Goal: Task Accomplishment & Management: Use online tool/utility

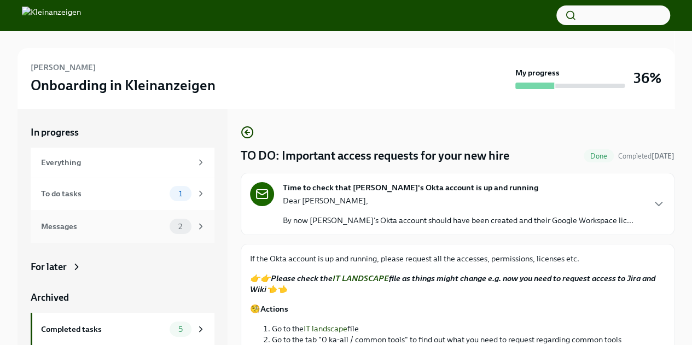
scroll to position [33, 0]
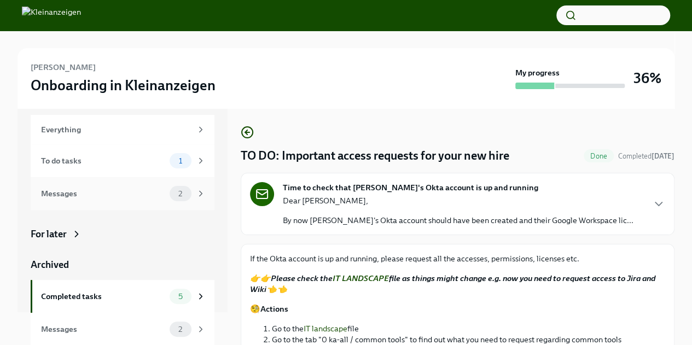
click at [131, 188] on div "Messages" at bounding box center [103, 194] width 124 height 12
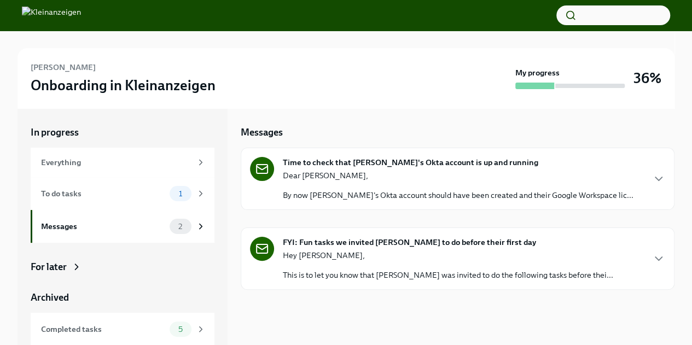
click at [580, 195] on p "By now [PERSON_NAME]'s Okta account should have been created and their Google W…" at bounding box center [458, 195] width 351 height 11
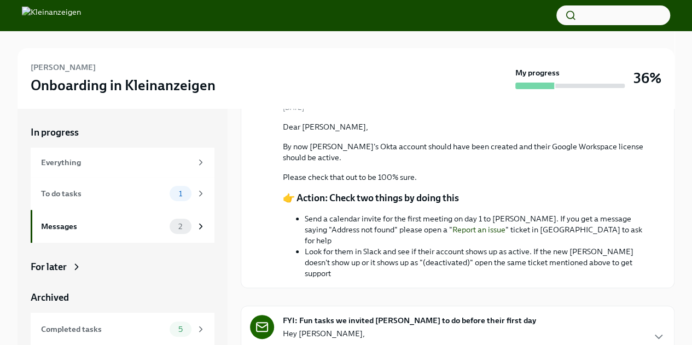
scroll to position [13, 0]
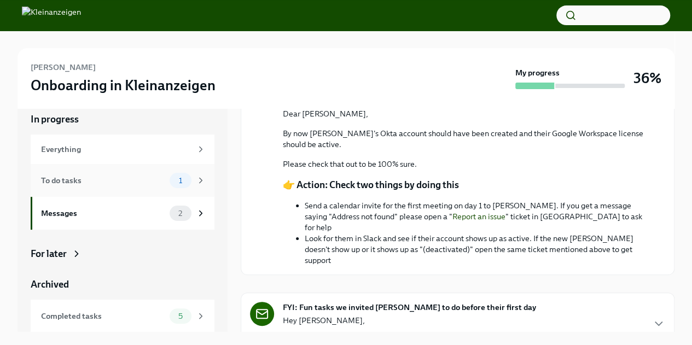
click at [129, 176] on div "To do tasks" at bounding box center [103, 180] width 124 height 12
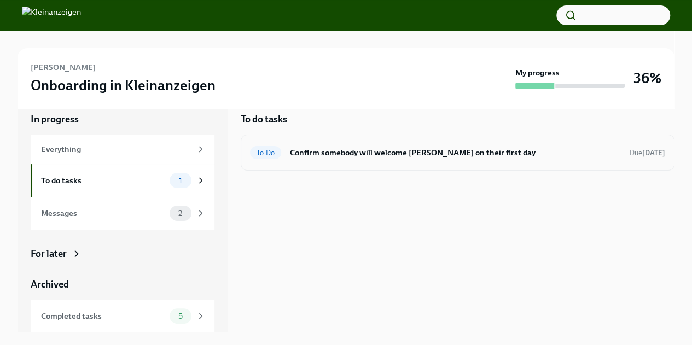
click at [433, 146] on div "To Do Confirm somebody will welcome [PERSON_NAME] on their first day Due [DATE]" at bounding box center [457, 153] width 415 height 18
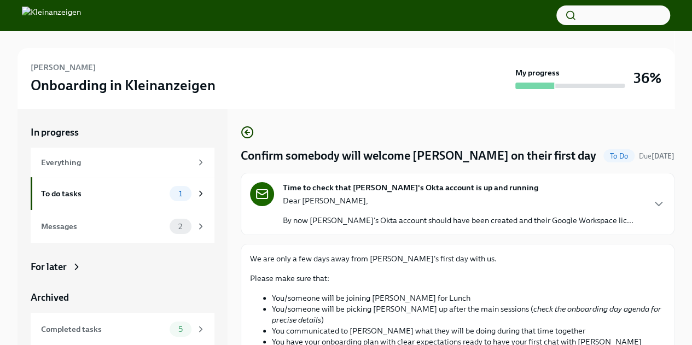
scroll to position [83, 0]
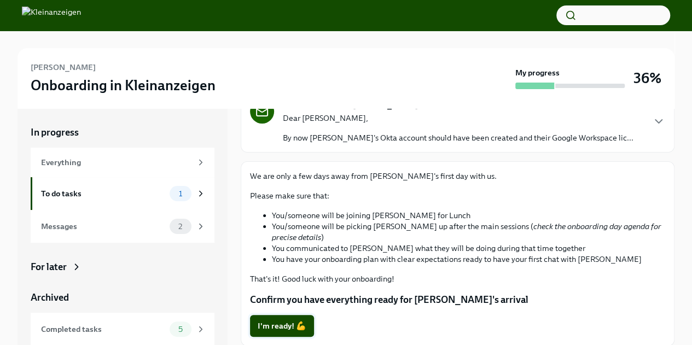
click at [272, 328] on span "I'm ready! 💪" at bounding box center [282, 326] width 49 height 11
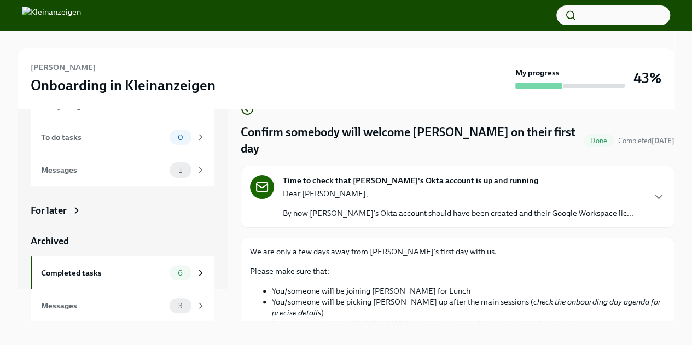
scroll to position [24, 0]
click at [147, 167] on div "Messages" at bounding box center [103, 170] width 124 height 12
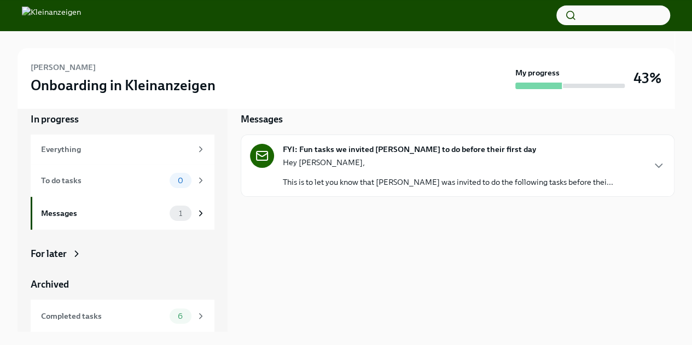
click at [605, 147] on div "FYI: Fun tasks we invited [PERSON_NAME] to do before their first day Hey [PERSO…" at bounding box center [457, 166] width 415 height 44
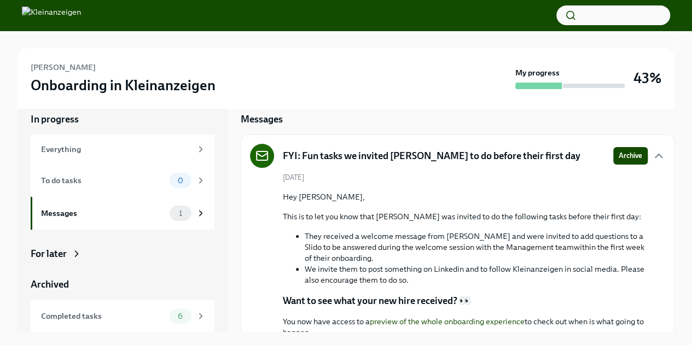
scroll to position [159, 0]
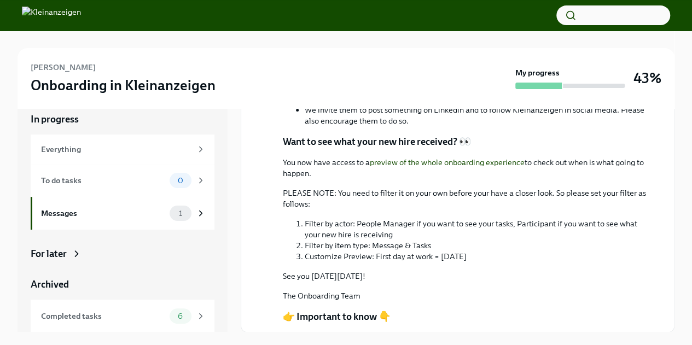
click at [490, 161] on link "preview of the whole onboarding experience" at bounding box center [447, 163] width 155 height 10
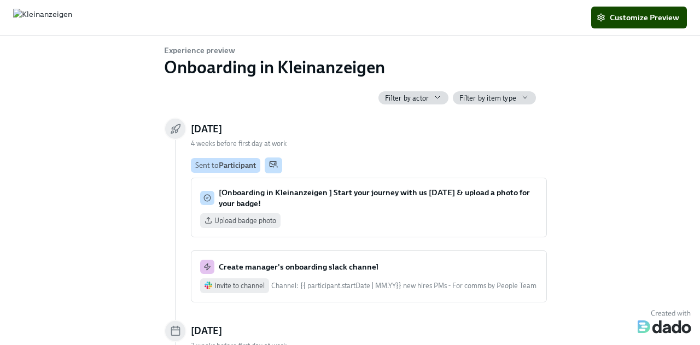
click at [423, 99] on span "Filter by actor" at bounding box center [407, 98] width 44 height 10
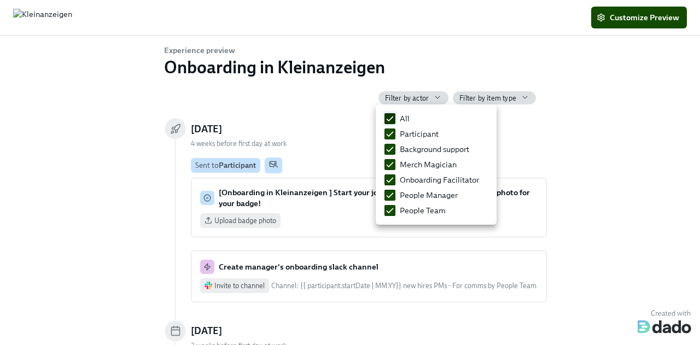
click at [388, 116] on input "All" at bounding box center [390, 119] width 10 height 10
checkbox input "false"
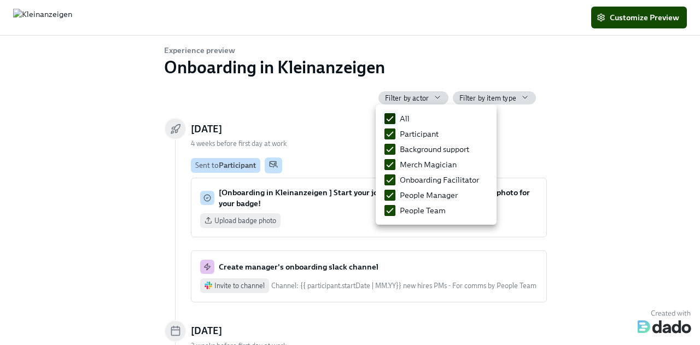
checkbox input "false"
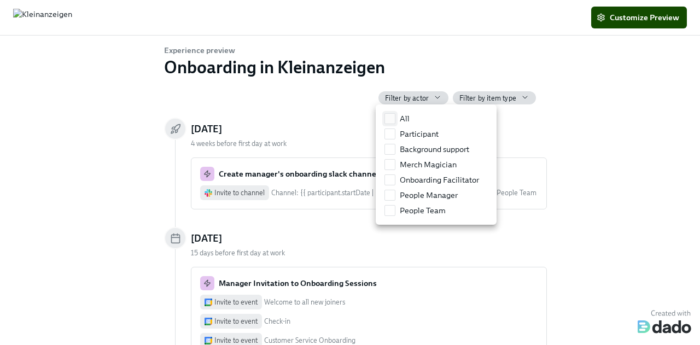
click at [388, 116] on input "All" at bounding box center [390, 119] width 10 height 10
checkbox input "true"
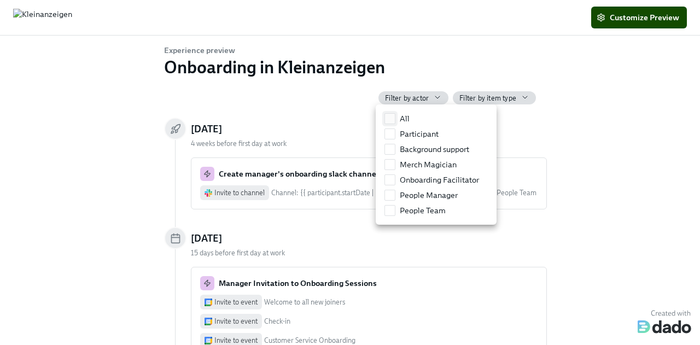
checkbox input "true"
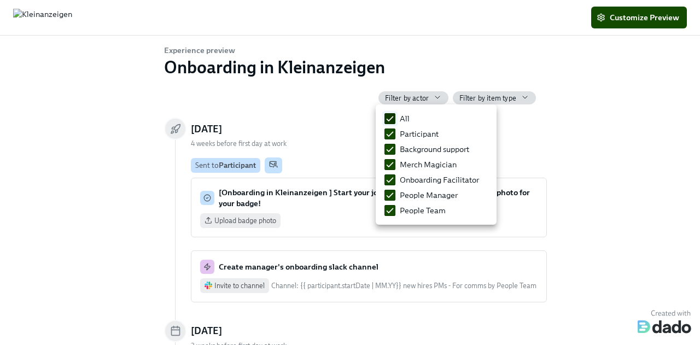
click at [393, 118] on input "All" at bounding box center [390, 119] width 10 height 10
checkbox input "false"
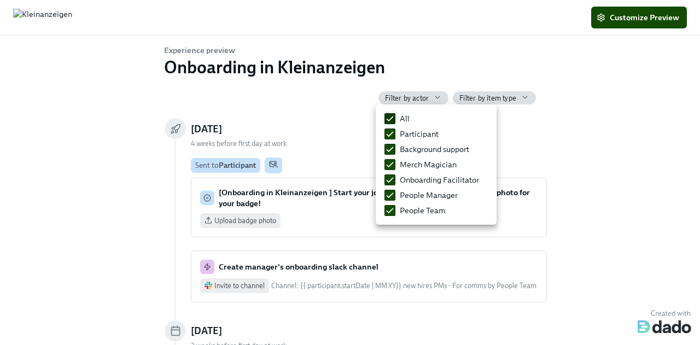
checkbox input "false"
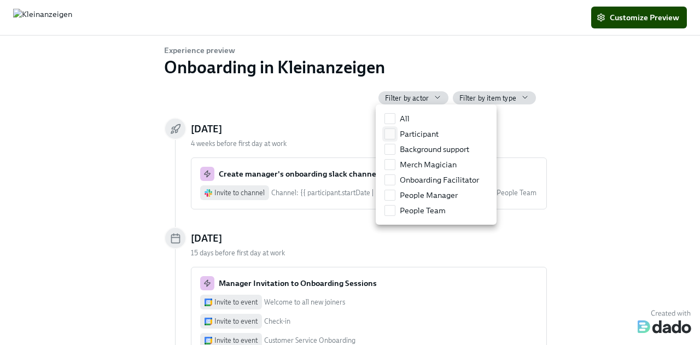
click at [389, 136] on input "Participant" at bounding box center [390, 134] width 10 height 10
checkbox input "true"
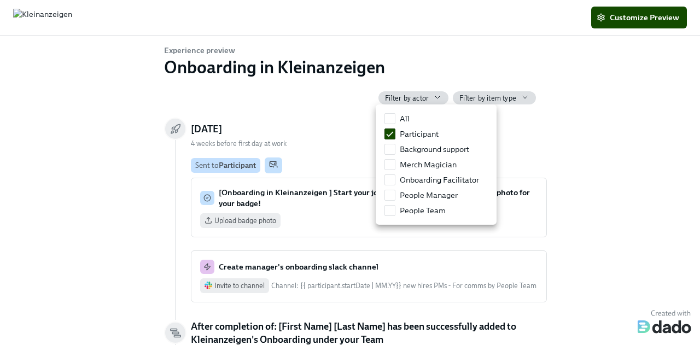
drag, startPoint x: 575, startPoint y: 147, endPoint x: 673, endPoint y: 9, distance: 168.3
click at [673, 9] on div at bounding box center [350, 172] width 700 height 345
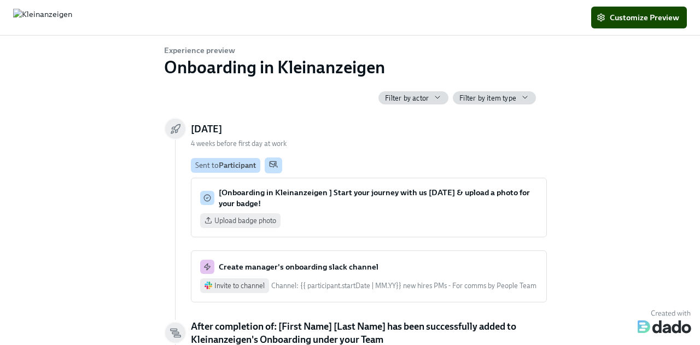
click at [650, 18] on span "Customize Preview" at bounding box center [639, 17] width 80 height 11
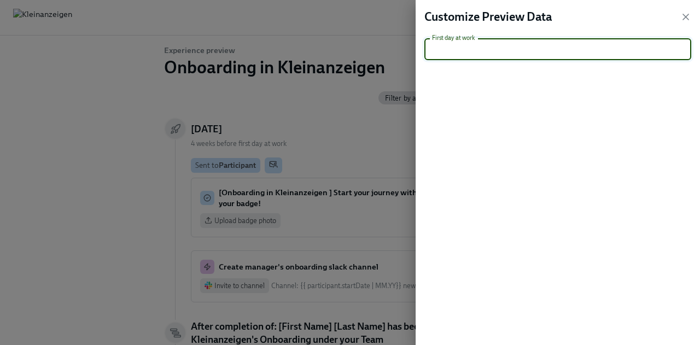
click at [579, 48] on input "text" at bounding box center [552, 49] width 256 height 22
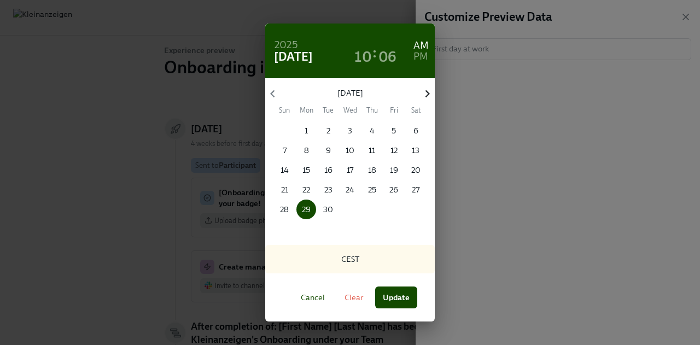
click at [422, 91] on icon "button" at bounding box center [427, 93] width 15 height 15
click at [348, 135] on span "1" at bounding box center [350, 130] width 20 height 11
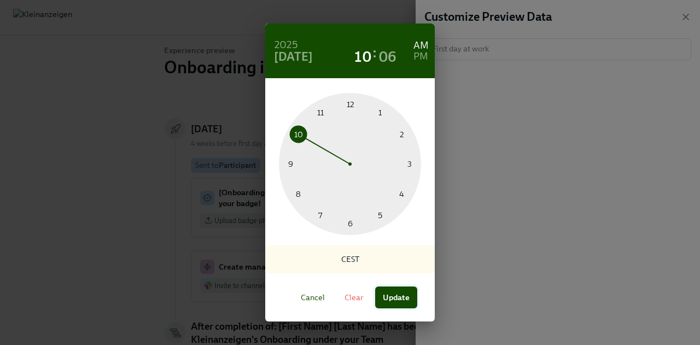
click at [401, 296] on span "Update" at bounding box center [396, 297] width 27 height 11
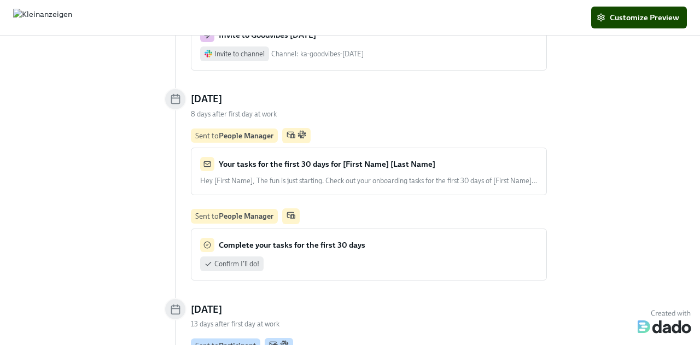
scroll to position [3654, 0]
